Goal: Transaction & Acquisition: Purchase product/service

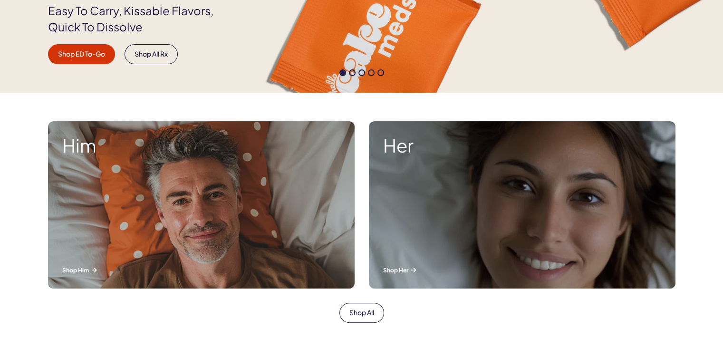
scroll to position [317, 0]
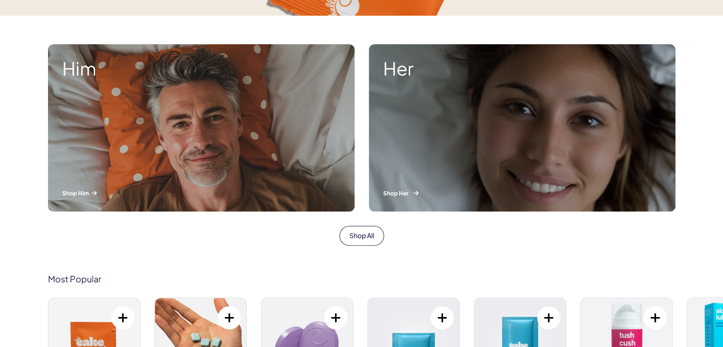
click at [413, 141] on div "Her Shop Her" at bounding box center [522, 127] width 307 height 167
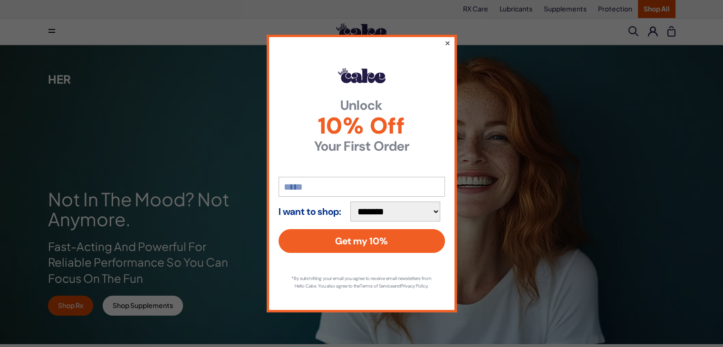
click at [449, 38] on button "×" at bounding box center [447, 42] width 6 height 11
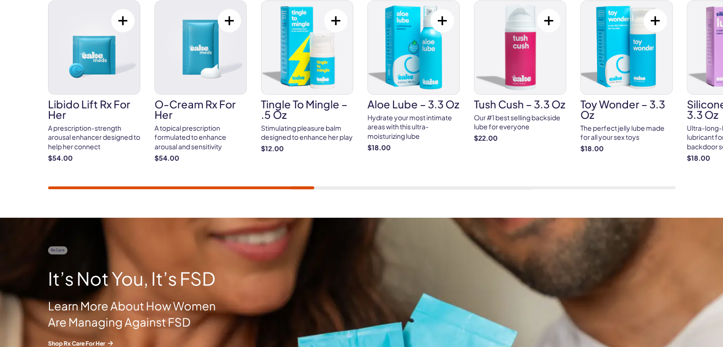
scroll to position [317, 0]
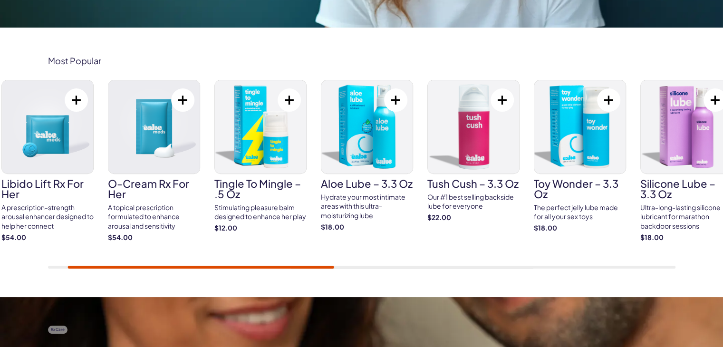
click at [319, 269] on div "Most Popular Libido Lift Rx For Her A prescription-strength arousal enhancer de…" at bounding box center [361, 162] width 723 height 269
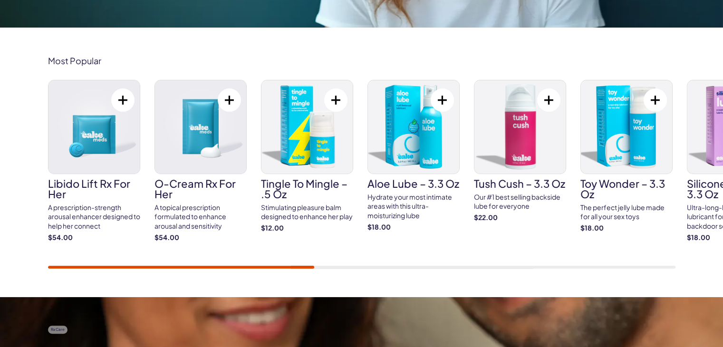
drag, startPoint x: 292, startPoint y: 270, endPoint x: 339, endPoint y: 277, distance: 47.0
click at [339, 277] on div "Most Popular Libido Lift Rx For Her A prescription-strength arousal enhancer de…" at bounding box center [361, 162] width 723 height 269
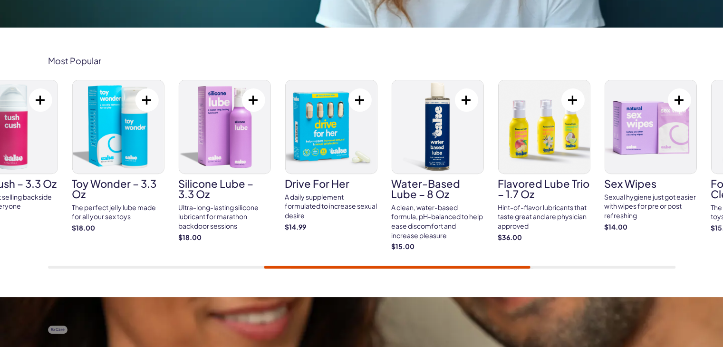
click at [502, 266] on div at bounding box center [397, 267] width 267 height 3
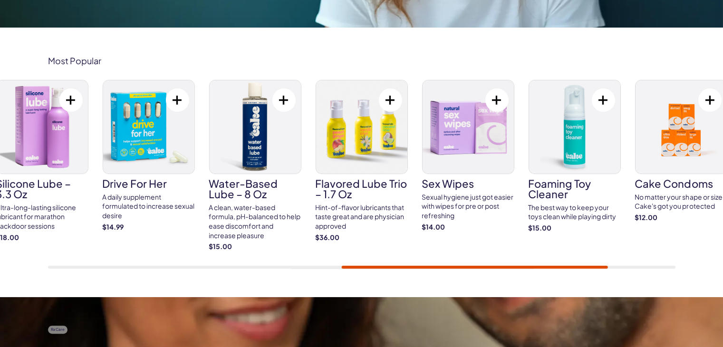
click at [488, 270] on div "Most Popular Libido Lift Rx For Her A prescription-strength arousal enhancer de…" at bounding box center [361, 162] width 723 height 269
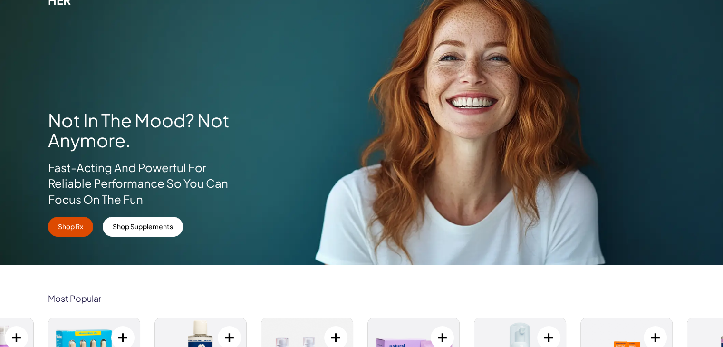
scroll to position [0, 0]
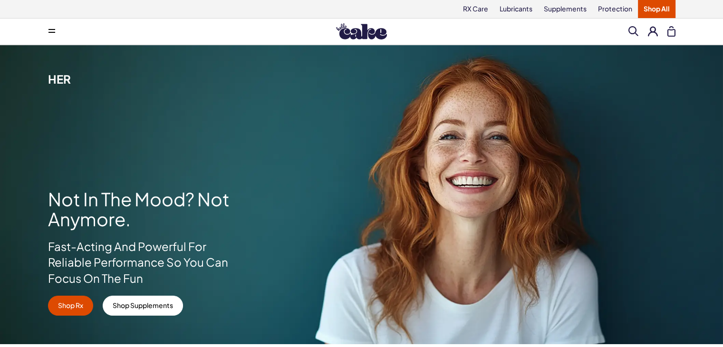
click at [629, 33] on span at bounding box center [633, 31] width 10 height 10
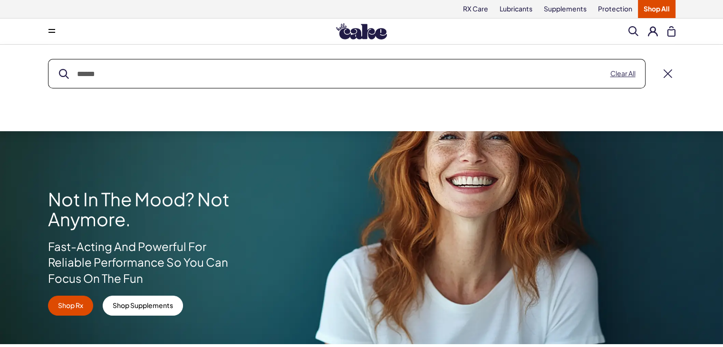
click at [581, 70] on input "text" at bounding box center [346, 73] width 596 height 29
type input "***"
click at [59, 69] on button "submit" at bounding box center [64, 74] width 10 height 10
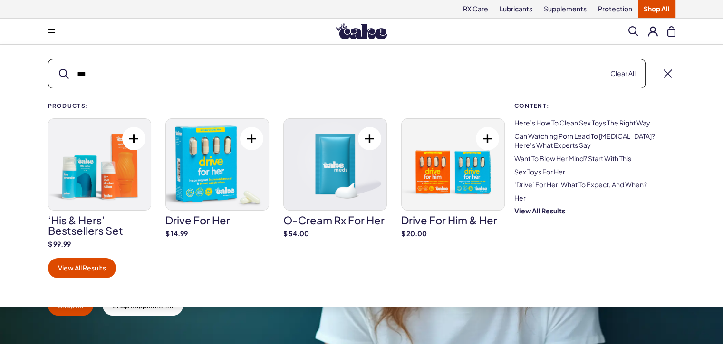
click at [76, 229] on h3 "‘His & Hers’ Bestsellers Set" at bounding box center [100, 225] width 104 height 21
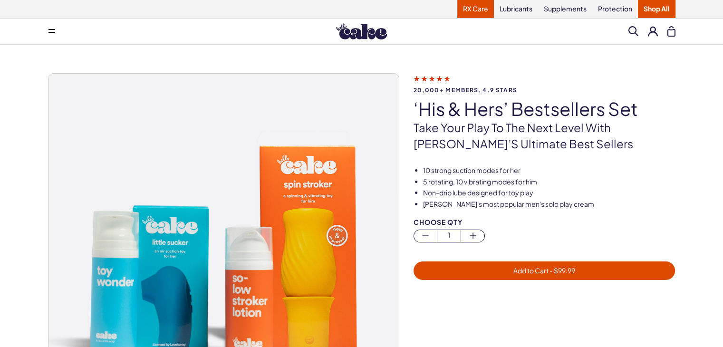
click at [473, 14] on link "RX Care" at bounding box center [475, 9] width 37 height 18
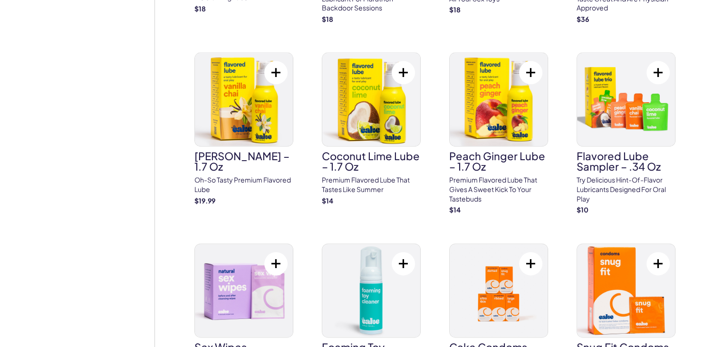
scroll to position [663, 0]
